Goal: Task Accomplishment & Management: Manage account settings

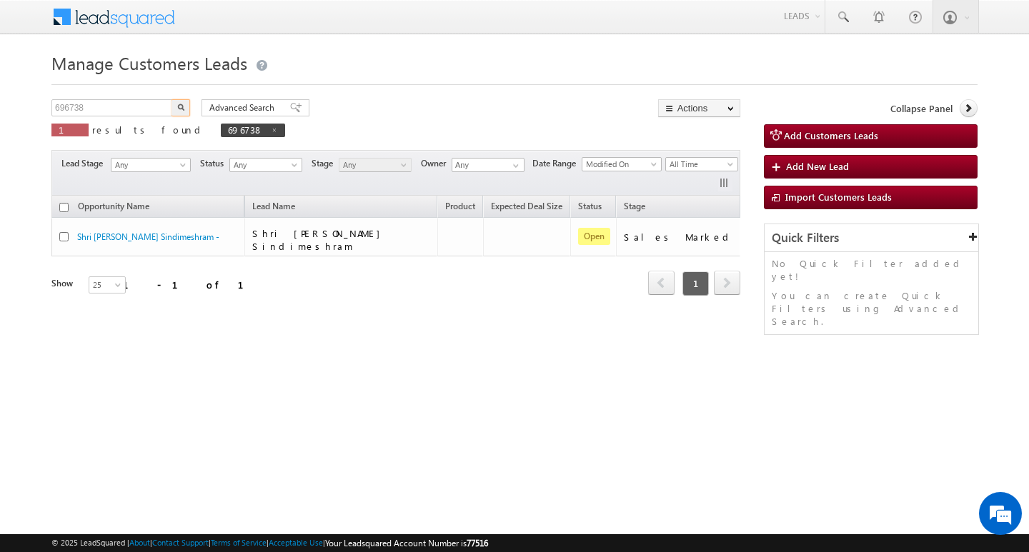
click at [151, 112] on input "696738" at bounding box center [112, 107] width 122 height 17
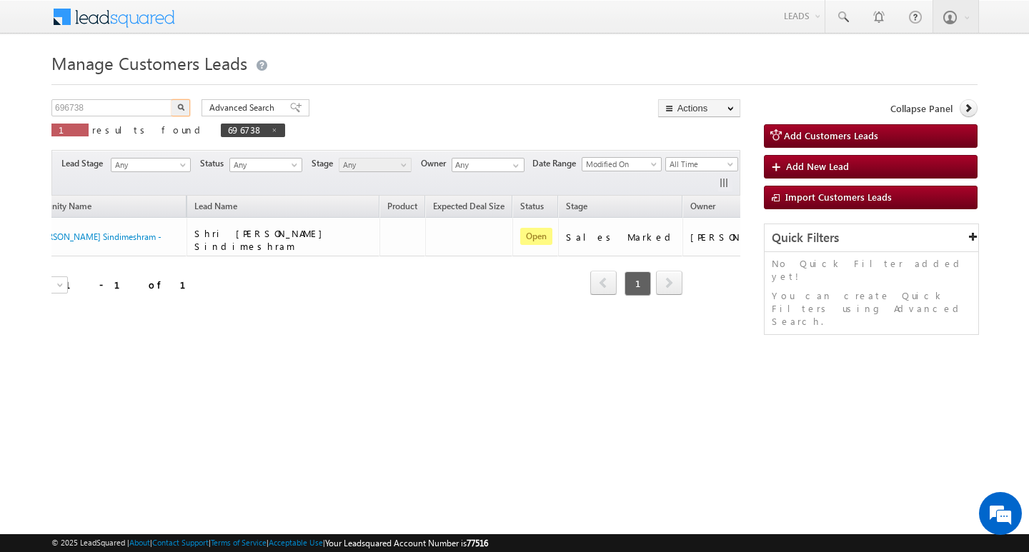
click at [151, 112] on input "696738" at bounding box center [112, 107] width 122 height 17
type input "810933"
click at [186, 112] on button "button" at bounding box center [180, 107] width 19 height 17
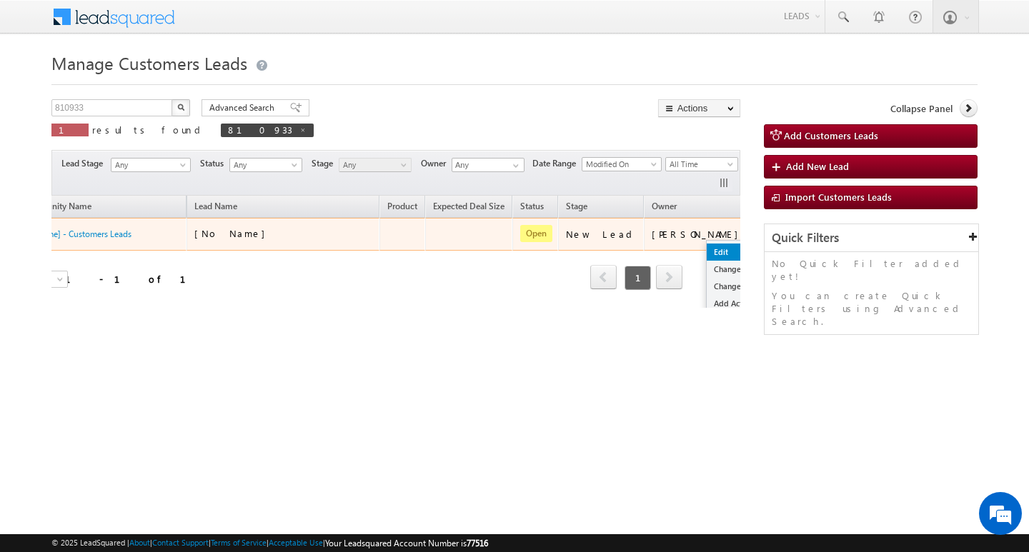
click at [706, 249] on link "Edit" at bounding box center [741, 252] width 71 height 17
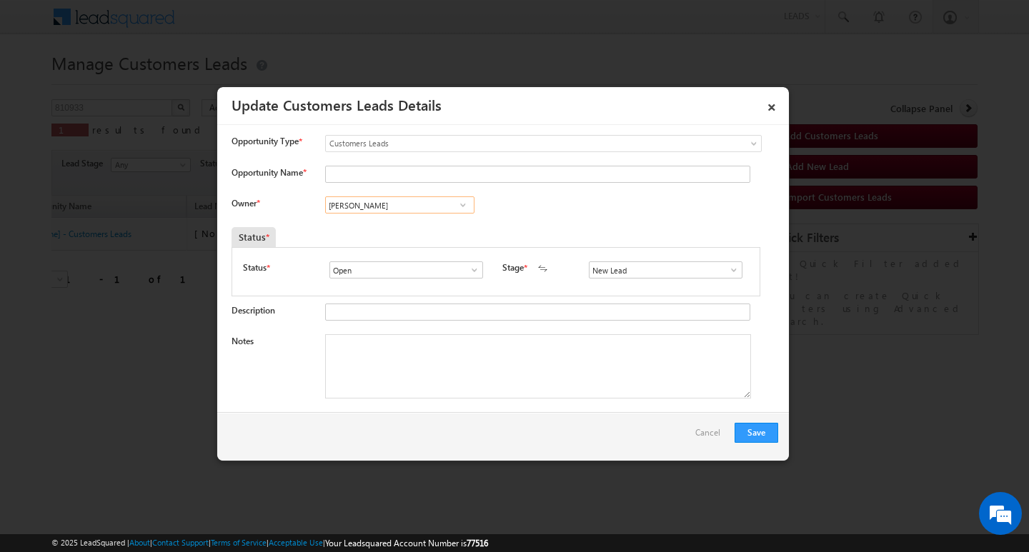
click at [398, 210] on input "[PERSON_NAME]" at bounding box center [399, 204] width 149 height 17
paste input "Kunal Kumar"
click at [406, 232] on span "kunal.kumar1@sgrlimited.in" at bounding box center [395, 233] width 129 height 11
type input "Kunal Kumar"
click at [635, 274] on input "New Lead" at bounding box center [666, 269] width 154 height 17
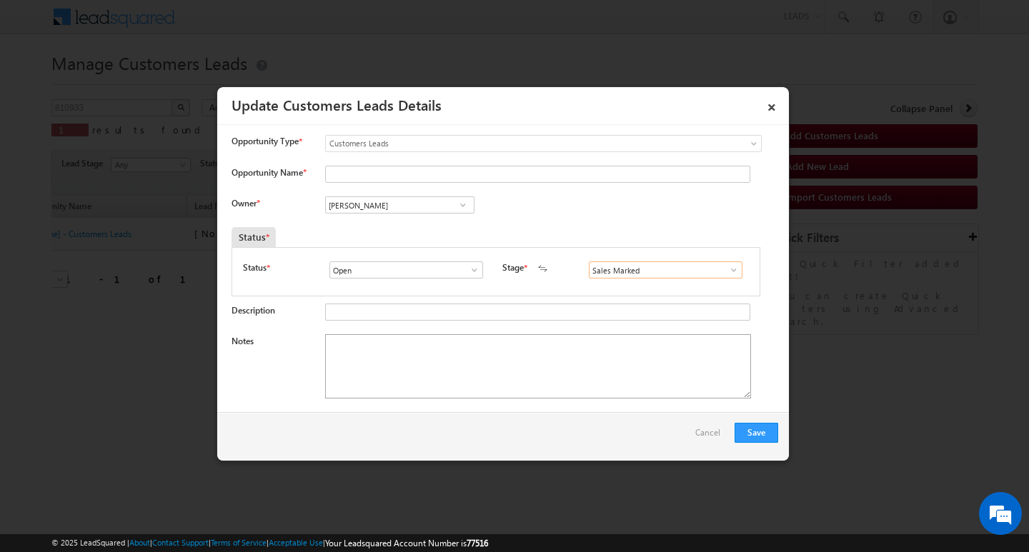
type input "Sales Marked"
click at [556, 377] on textarea "Notes" at bounding box center [538, 366] width 426 height 64
paste textarea "Nilam Singh / Construction / 12 lakh / Customer is Self-Employed she have 40k i…"
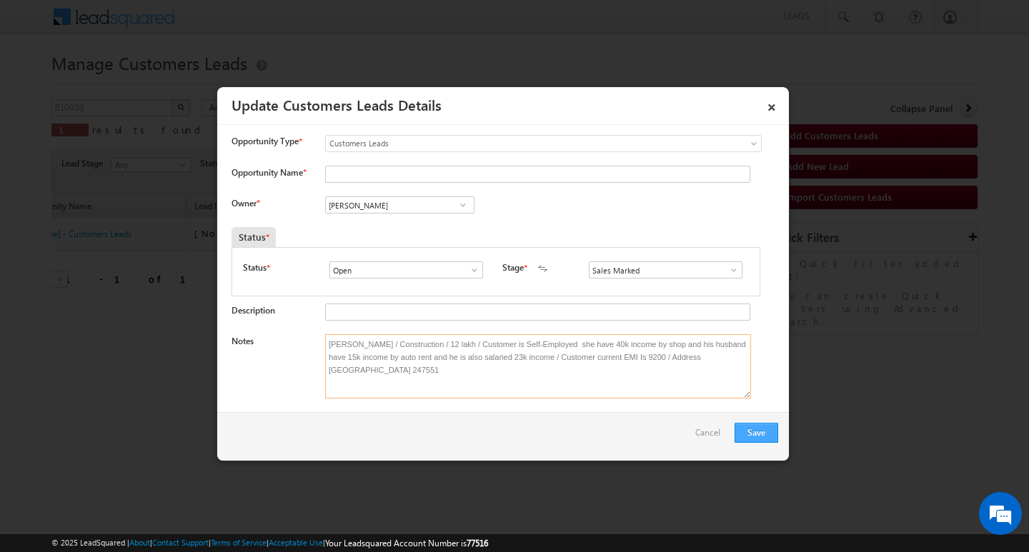
type textarea "Nilam Singh / Construction / 12 lakh / Customer is Self-Employed she have 40k i…"
click at [759, 439] on button "Save" at bounding box center [756, 433] width 44 height 20
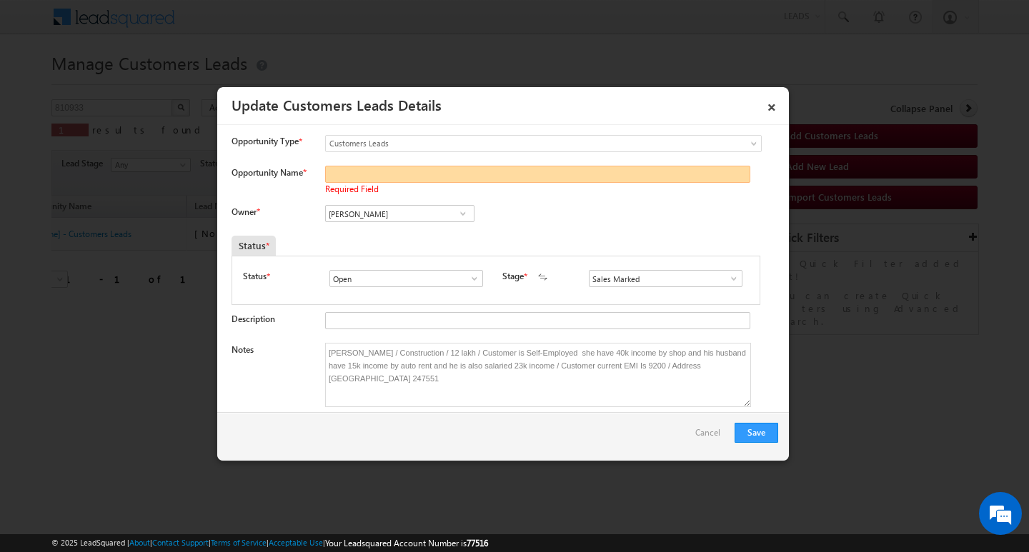
click at [471, 176] on input "Opportunity Name *" at bounding box center [537, 174] width 425 height 17
click at [647, 224] on div "Owner * Vikas Halwai Vikas Halwai Vikas Halwai Kunal Kumar Kunal Kumar 224e34ef…" at bounding box center [504, 217] width 546 height 24
click at [443, 178] on input "Opportunity Name *" at bounding box center [537, 174] width 425 height 17
type input "Nilam Singh"
click at [761, 428] on button "Save" at bounding box center [756, 433] width 44 height 20
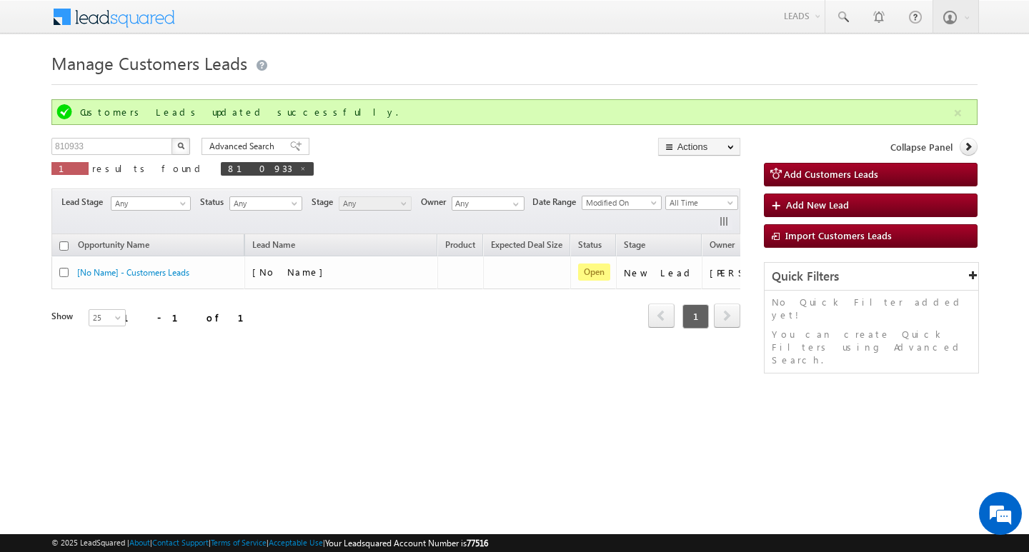
scroll to position [0, 54]
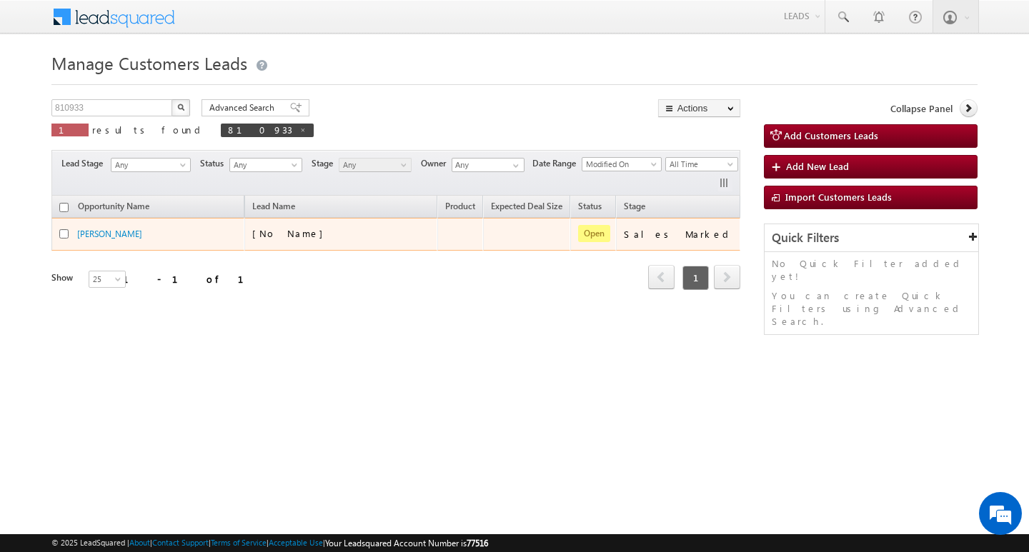
click at [165, 247] on div "Nilam Singh" at bounding box center [148, 237] width 179 height 20
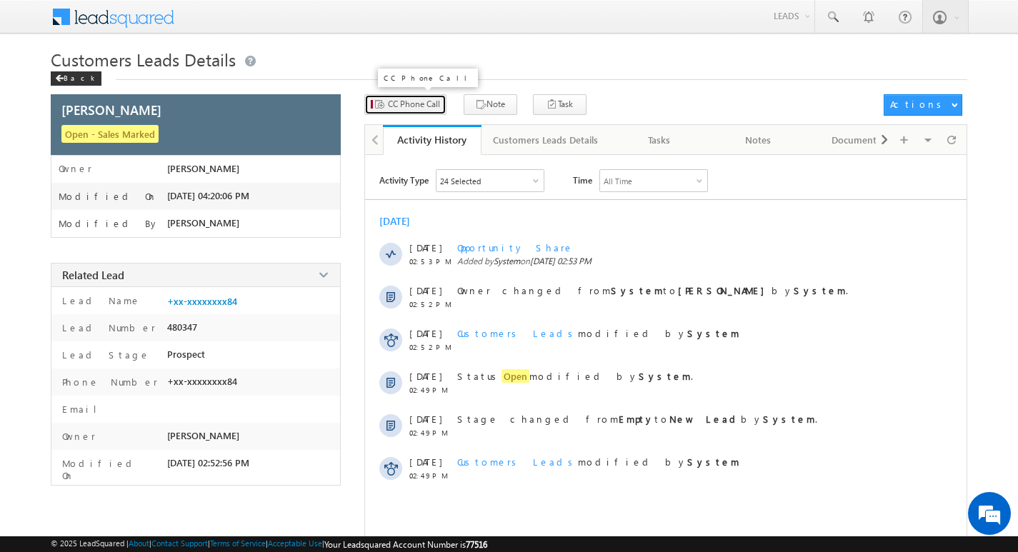
click at [406, 97] on button "CC Phone Call" at bounding box center [405, 104] width 82 height 21
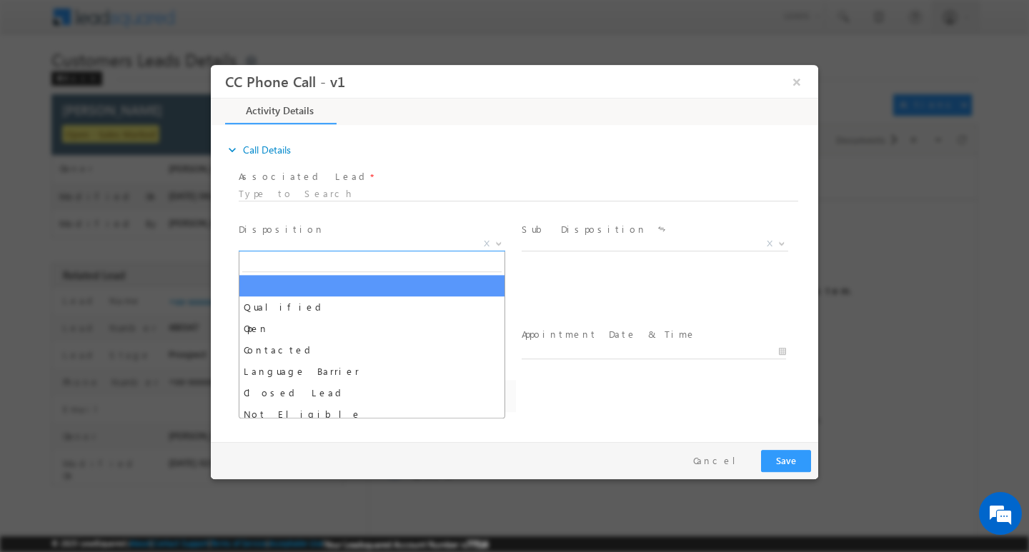
click at [354, 242] on span "X" at bounding box center [372, 243] width 266 height 14
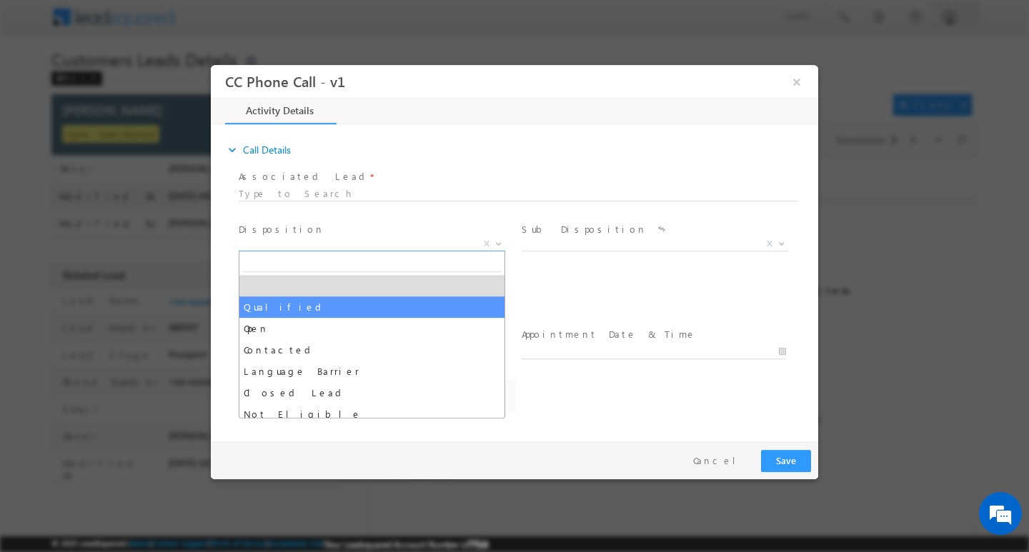
select select "Qualified"
select select "adnan.hasan@sgrlimited.in"
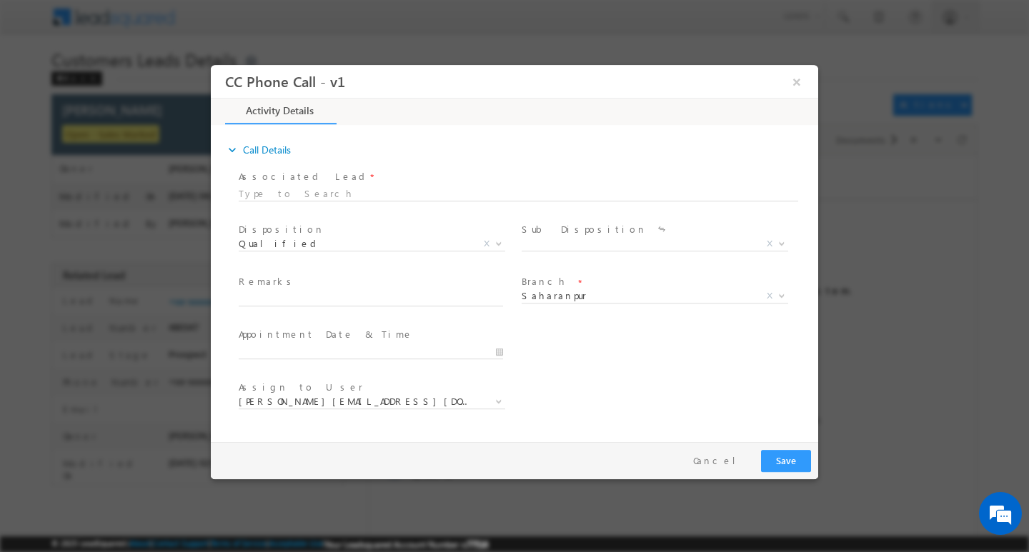
click at [571, 250] on span "Sale Marked X" at bounding box center [659, 245] width 277 height 17
click at [586, 235] on span "Sub Disposition *" at bounding box center [653, 229] width 264 height 16
click at [591, 246] on span "X" at bounding box center [654, 243] width 266 height 14
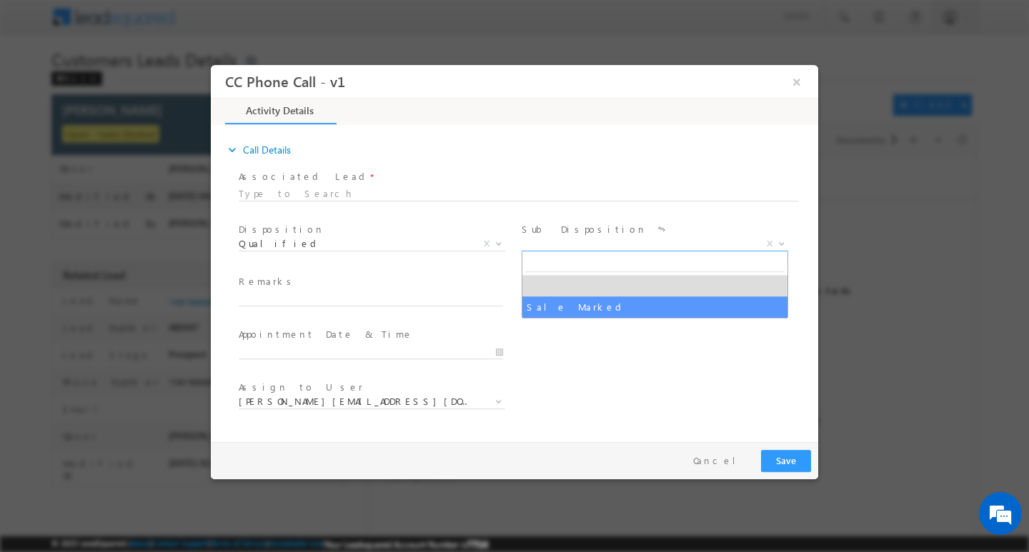
select select "Sale Marked"
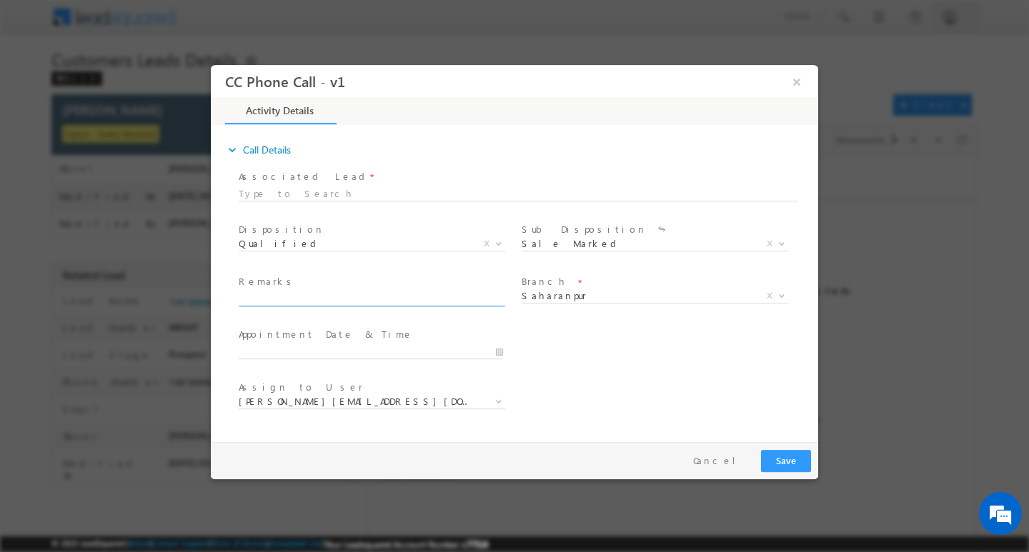
click at [291, 295] on input "text" at bounding box center [371, 298] width 264 height 14
paste input "Nilam Singh / Construction / 12 lakh / Customer is Self-Employed she have 40k i…"
type input "Nilam Singh / Construction / 12 lakh / Customer is Self-Employed she have 40k i…"
click at [787, 459] on button "Save" at bounding box center [786, 460] width 50 height 22
